Goal: Task Accomplishment & Management: Manage account settings

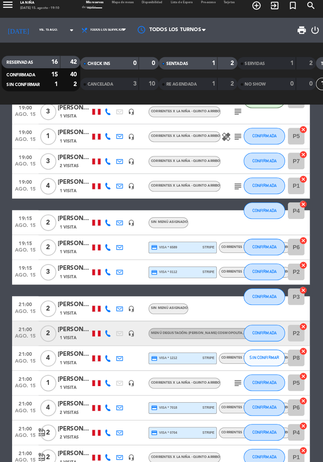
scroll to position [61, 0]
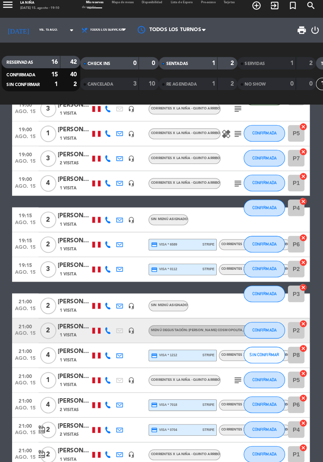
click at [51, 262] on span "3" at bounding box center [52, 270] width 16 height 16
click at [78, 268] on span "1 Visita" at bounding box center [71, 274] width 16 height 6
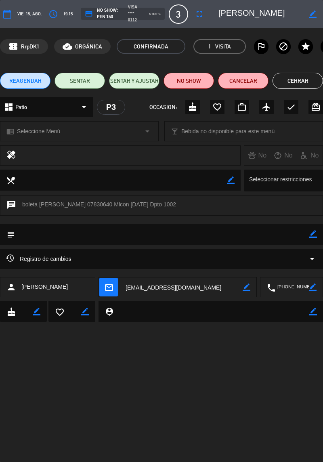
click at [298, 88] on button "Cerrar" at bounding box center [298, 81] width 50 height 16
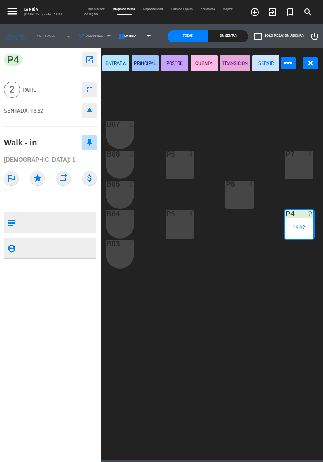
click at [305, 66] on button "close" at bounding box center [310, 63] width 15 height 12
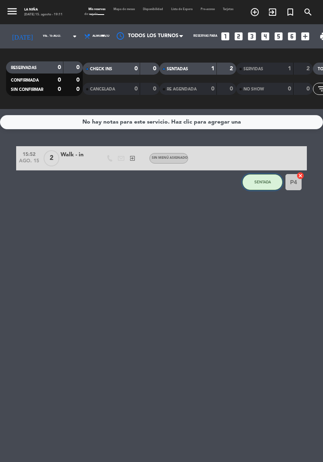
click at [270, 183] on span "SENTADA" at bounding box center [262, 182] width 17 height 4
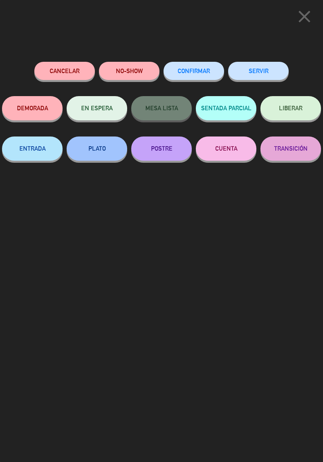
click at [55, 76] on button "Cancelar" at bounding box center [64, 71] width 61 height 18
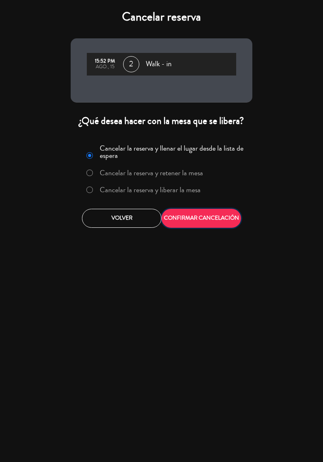
click at [202, 216] on button "CONFIRMAR CANCELACIÓN" at bounding box center [202, 218] width 80 height 19
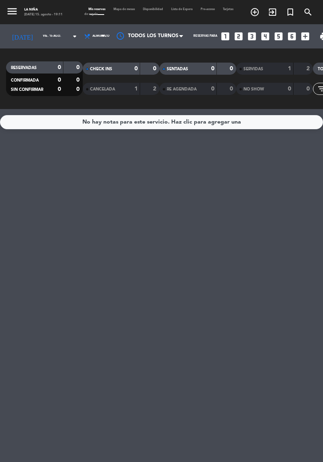
click at [50, 40] on input "vie. 15 ago." at bounding box center [60, 36] width 43 height 11
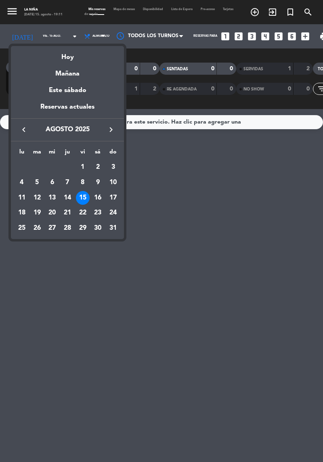
click at [83, 198] on div "15" at bounding box center [83, 198] width 14 height 14
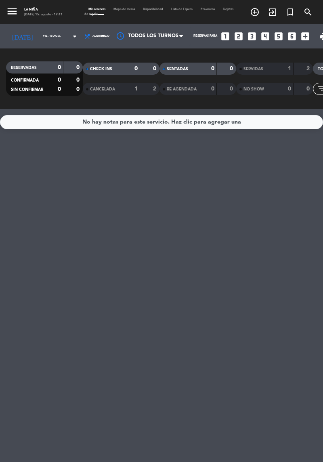
click at [136, 40] on div at bounding box center [150, 36] width 81 height 18
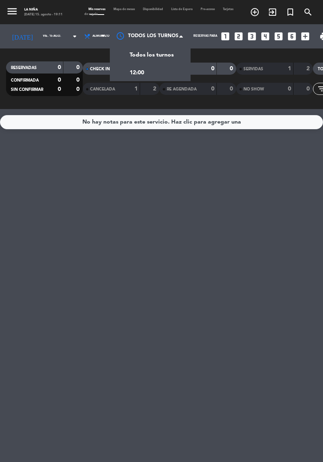
click at [146, 57] on span "Todos los turnos" at bounding box center [152, 54] width 44 height 9
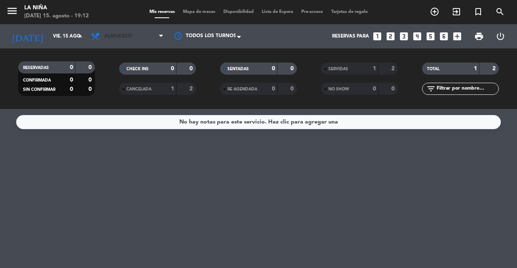
click at [138, 38] on span "Almuerzo" at bounding box center [127, 36] width 81 height 18
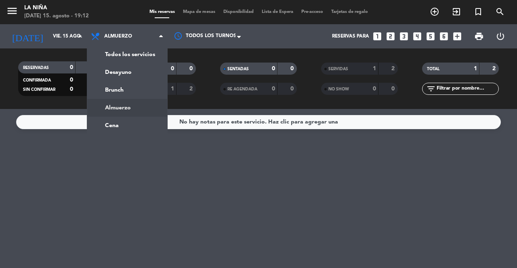
click at [150, 57] on div "menu La [PERSON_NAME][DATE] 15. agosto - 19:12 Mis reservas Mapa de mesas Dispo…" at bounding box center [258, 54] width 517 height 109
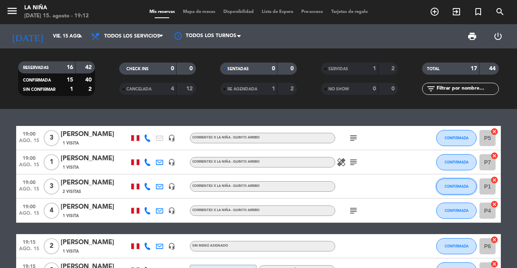
click at [455, 187] on span "CONFIRMADA" at bounding box center [457, 186] width 24 height 4
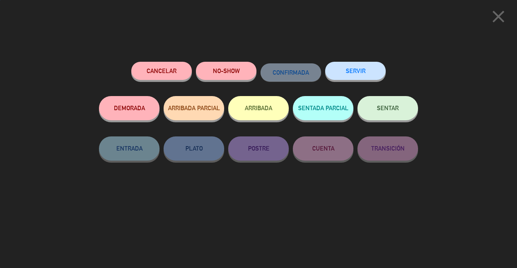
click at [392, 111] on span "SENTAR" at bounding box center [388, 108] width 22 height 7
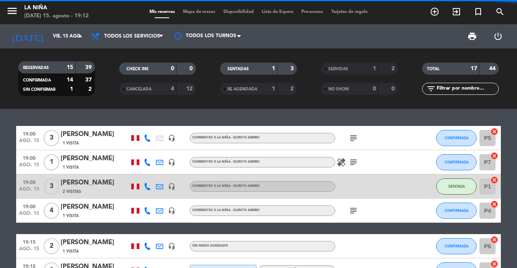
scroll to position [40, 0]
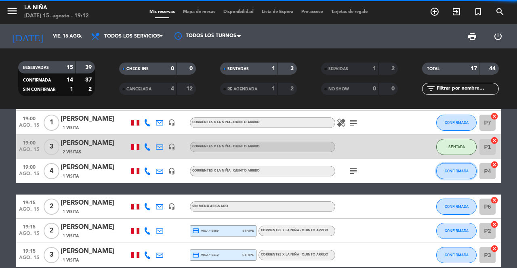
click at [450, 178] on button "CONFIRMADA" at bounding box center [456, 171] width 40 height 16
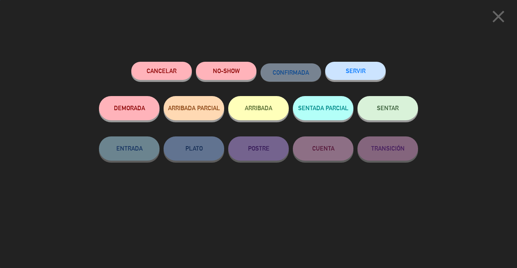
click at [395, 119] on button "SENTAR" at bounding box center [387, 108] width 61 height 24
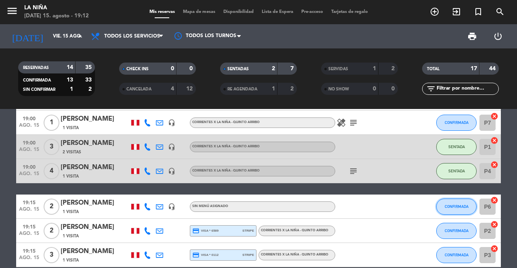
click at [462, 209] on button "CONFIRMADA" at bounding box center [456, 207] width 40 height 16
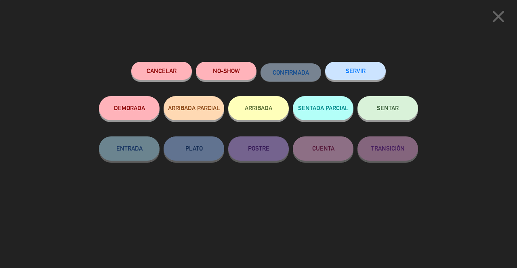
click at [394, 111] on span "SENTAR" at bounding box center [388, 108] width 22 height 7
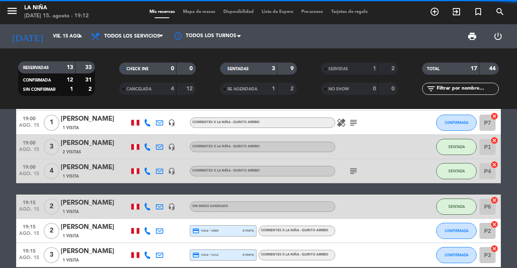
scroll to position [86, 0]
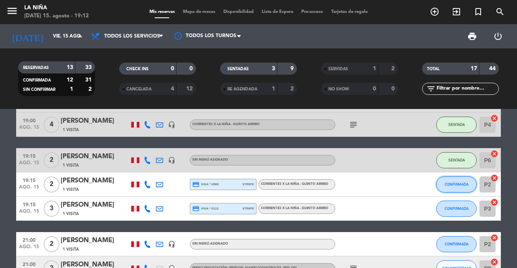
click at [453, 189] on button "CONFIRMADA" at bounding box center [456, 184] width 40 height 16
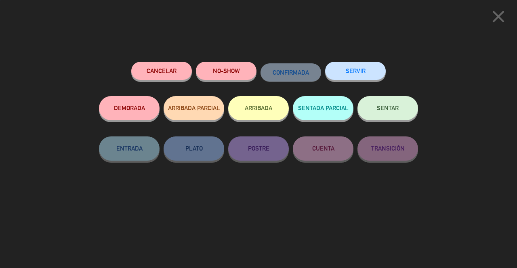
click at [394, 111] on span "SENTAR" at bounding box center [388, 108] width 22 height 7
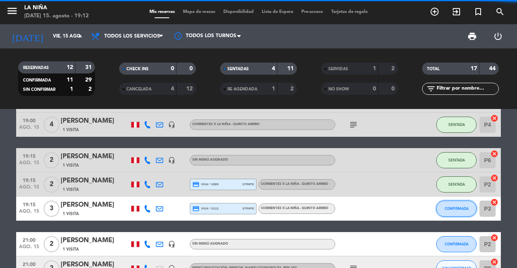
click at [454, 210] on span "CONFIRMADA" at bounding box center [457, 208] width 24 height 4
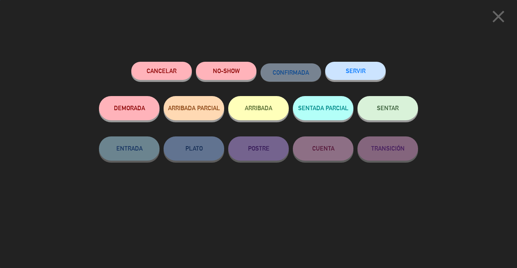
click at [399, 115] on button "SENTAR" at bounding box center [387, 108] width 61 height 24
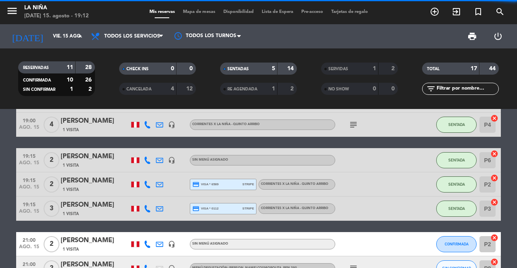
scroll to position [0, 0]
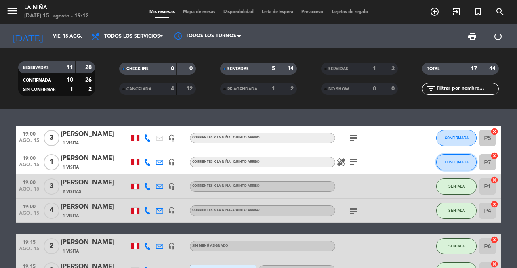
click at [446, 166] on button "CONFIRMADA" at bounding box center [456, 162] width 40 height 16
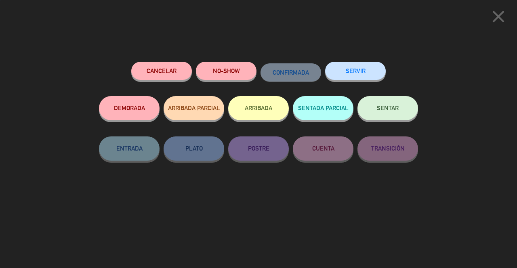
click at [395, 111] on span "SENTAR" at bounding box center [388, 108] width 22 height 7
